Goal: Task Accomplishment & Management: Use online tool/utility

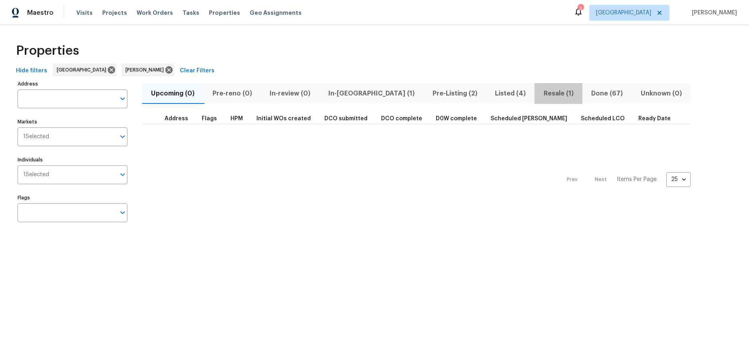
click at [539, 93] on span "Resale (1)" at bounding box center [558, 93] width 38 height 11
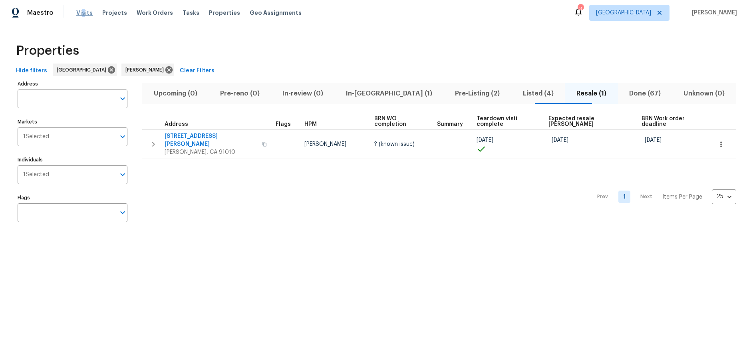
click at [82, 10] on span "Visits" at bounding box center [84, 13] width 16 height 8
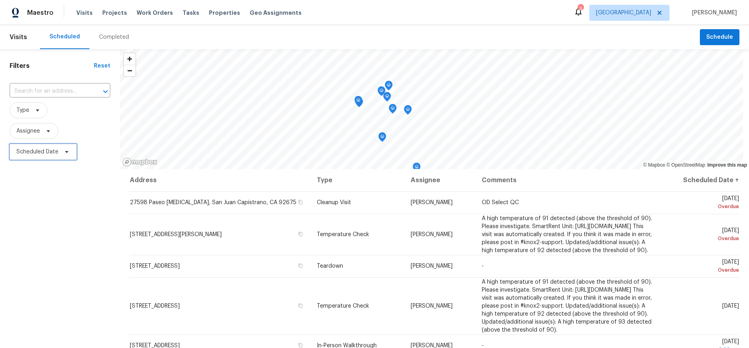
click at [42, 151] on span "Scheduled Date" at bounding box center [37, 152] width 42 height 8
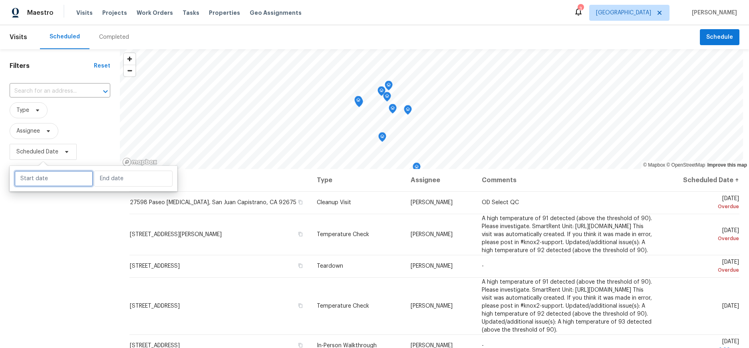
select select "7"
select select "2025"
select select "8"
select select "2025"
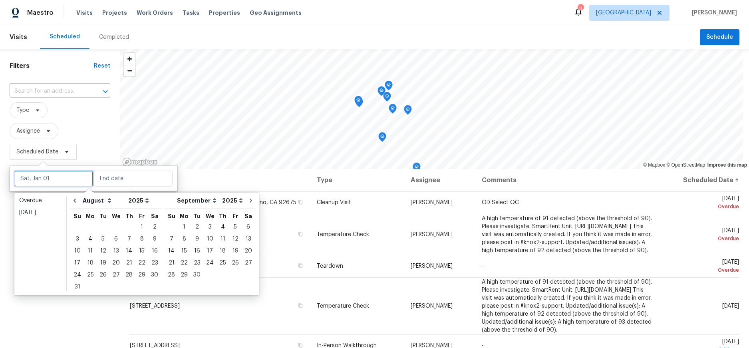
click at [46, 174] on input "text" at bounding box center [53, 179] width 79 height 16
click at [101, 261] on div "19" at bounding box center [103, 262] width 13 height 11
type input "[DATE]"
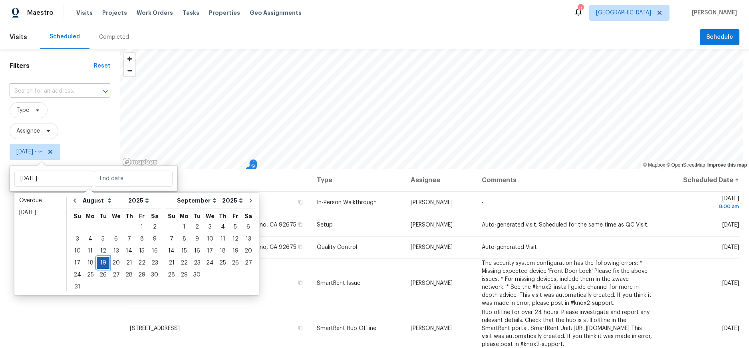
click at [101, 261] on div "19" at bounding box center [103, 262] width 13 height 11
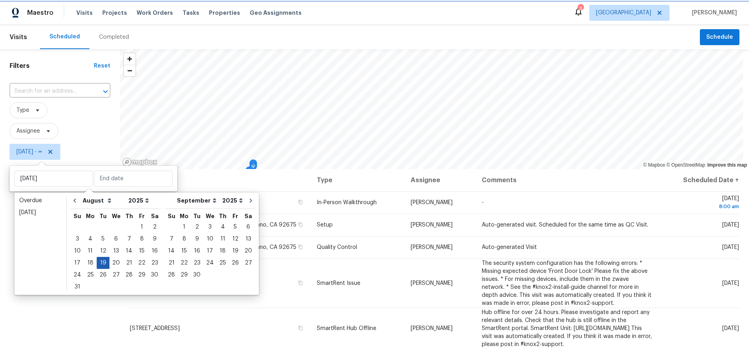
type input "[DATE]"
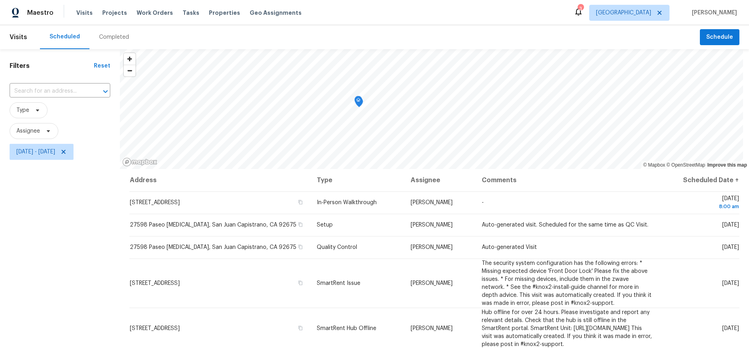
click at [68, 276] on div "Filters Reset ​ Type Assignee [DATE] - [DATE]" at bounding box center [60, 248] width 120 height 398
